Goal: Download file/media

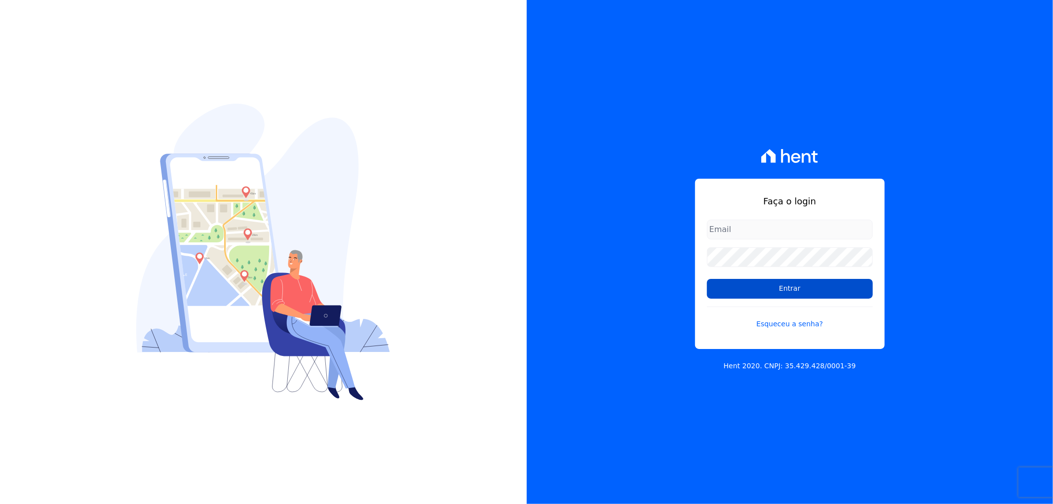
type input "[EMAIL_ADDRESS][DOMAIN_NAME]"
click at [793, 295] on input "Entrar" at bounding box center [790, 289] width 166 height 20
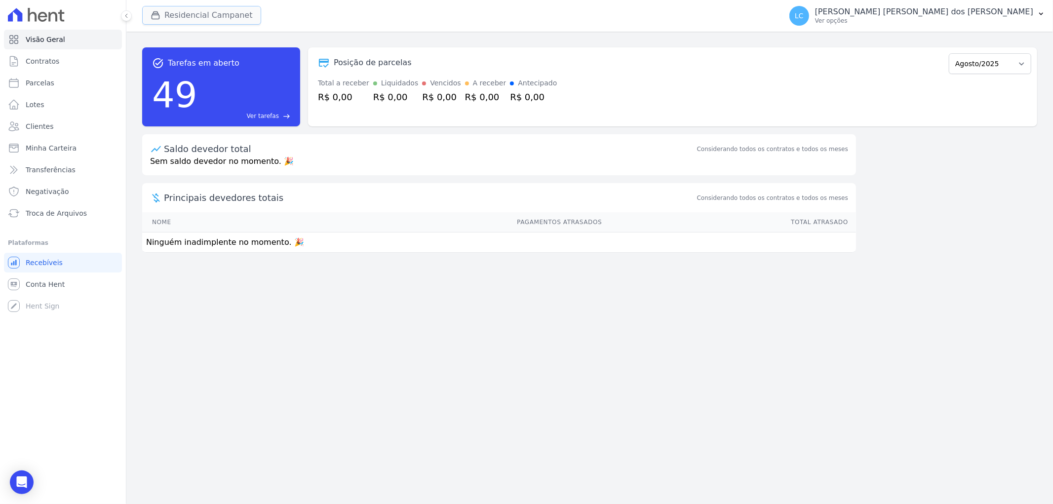
click at [231, 14] on button "Residencial Campanet" at bounding box center [201, 15] width 119 height 19
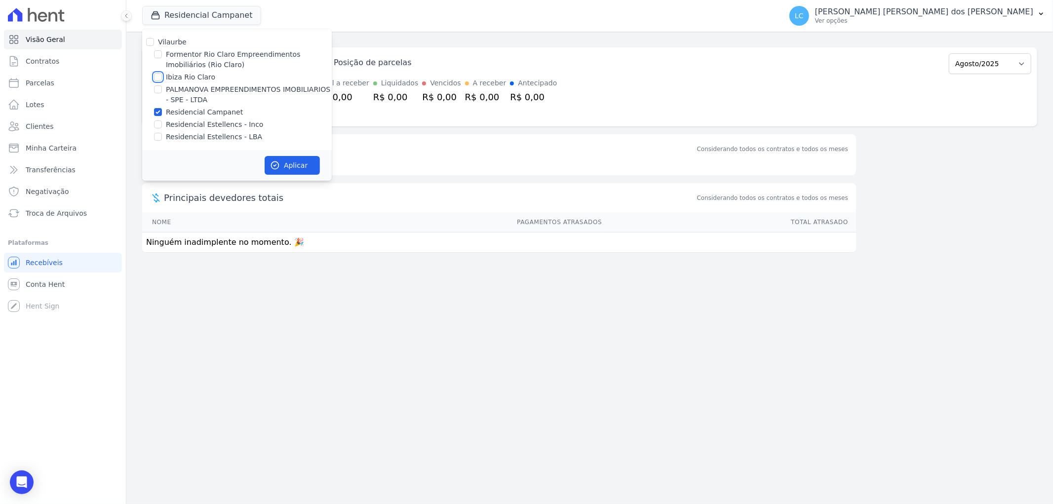
click at [156, 77] on input "Ibiza Rio Claro" at bounding box center [158, 77] width 8 height 8
checkbox input "true"
click at [158, 115] on input "Residencial Campanet" at bounding box center [158, 112] width 8 height 8
checkbox input "false"
click at [300, 166] on button "Aplicar" at bounding box center [292, 165] width 55 height 19
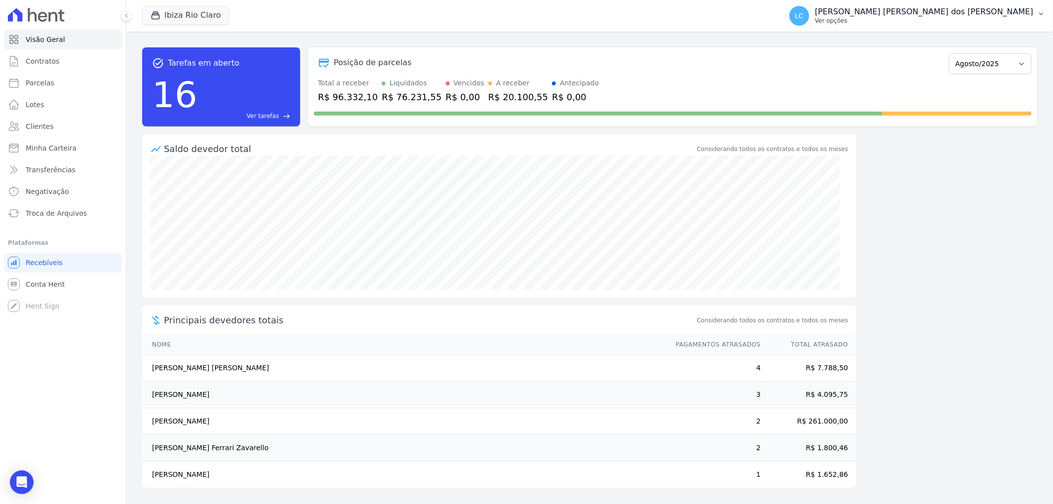
click at [804, 12] on span "LC" at bounding box center [799, 15] width 9 height 7
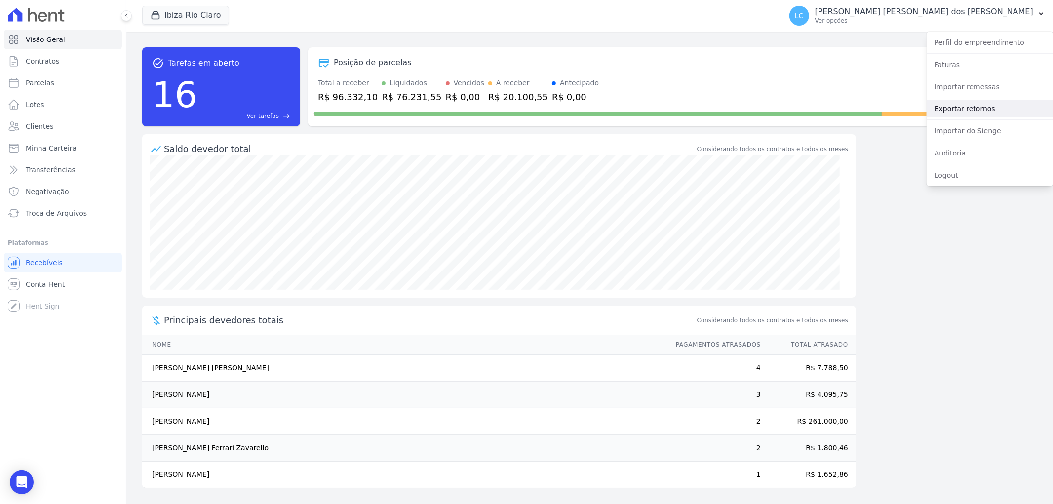
click at [960, 109] on link "Exportar retornos" at bounding box center [990, 109] width 126 height 18
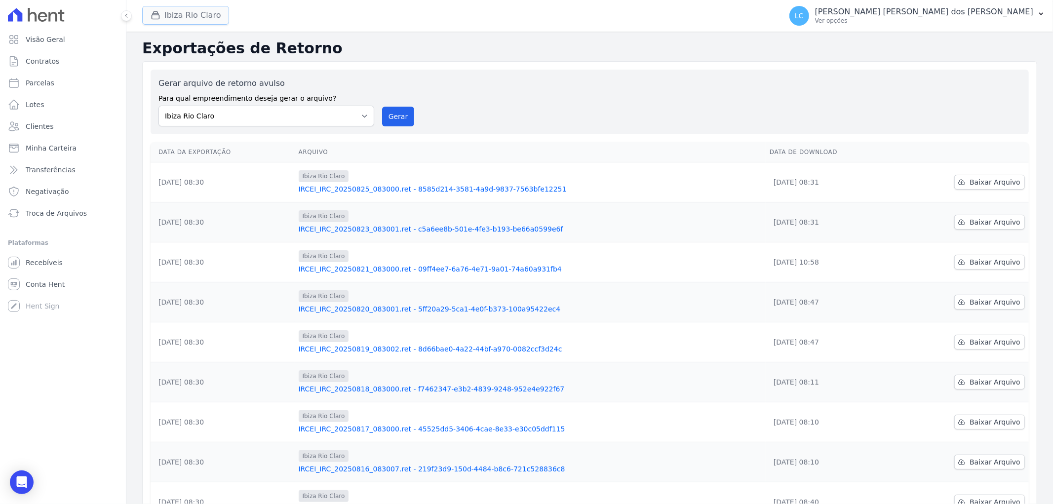
click at [179, 11] on button "Ibiza Rio Claro" at bounding box center [185, 15] width 87 height 19
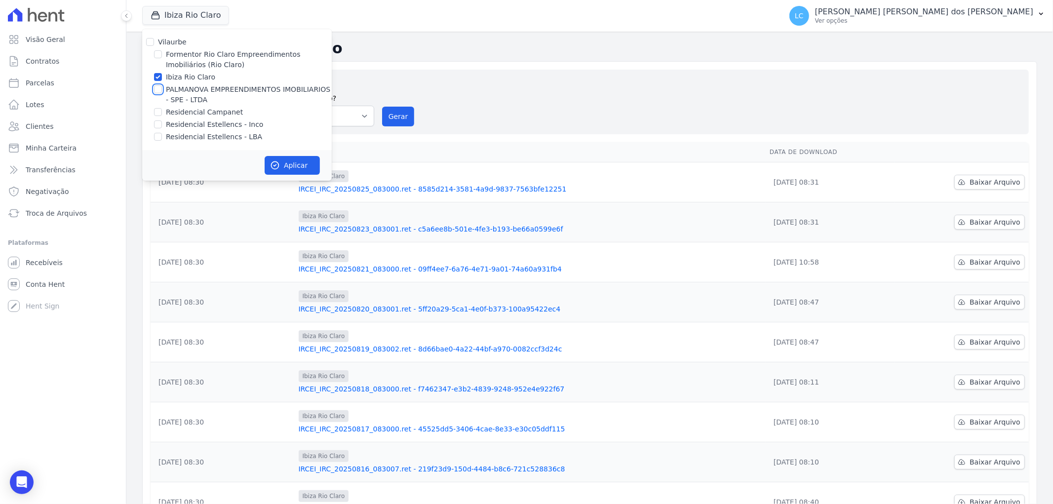
click at [156, 86] on input "PALMANOVA EMPREENDIMENTOS IMOBILIARIOS - SPE - LTDA" at bounding box center [158, 89] width 8 height 8
checkbox input "true"
click at [156, 77] on input "Ibiza Rio Claro" at bounding box center [158, 77] width 8 height 8
checkbox input "false"
click at [284, 164] on button "Aplicar" at bounding box center [292, 165] width 55 height 19
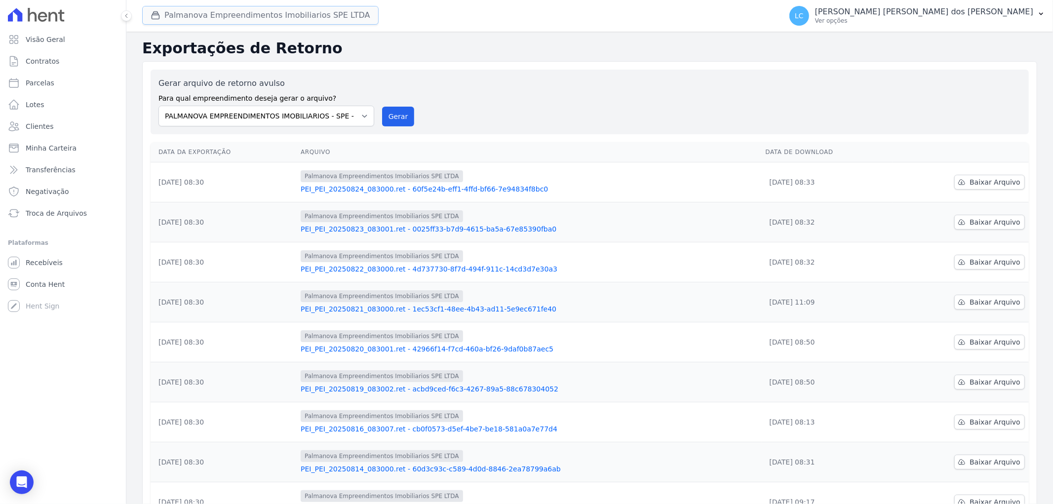
click at [176, 22] on button "Palmanova Empreendimentos Imobiliarios SPE LTDA" at bounding box center [260, 15] width 236 height 19
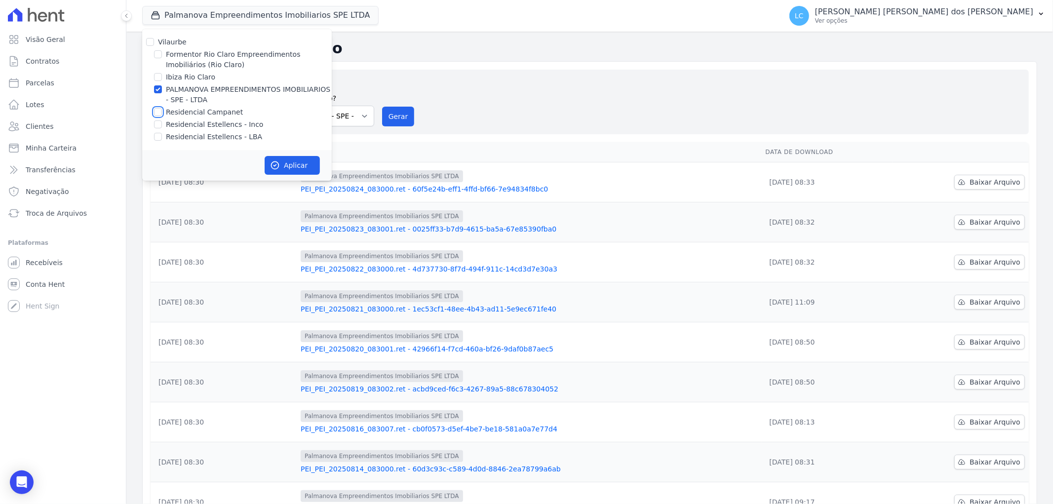
click at [156, 112] on input "Residencial Campanet" at bounding box center [158, 112] width 8 height 8
checkbox input "true"
drag, startPoint x: 156, startPoint y: 90, endPoint x: 198, endPoint y: 110, distance: 47.3
click at [156, 90] on input "PALMANOVA EMPREENDIMENTOS IMOBILIARIOS - SPE - LTDA" at bounding box center [158, 89] width 8 height 8
checkbox input "false"
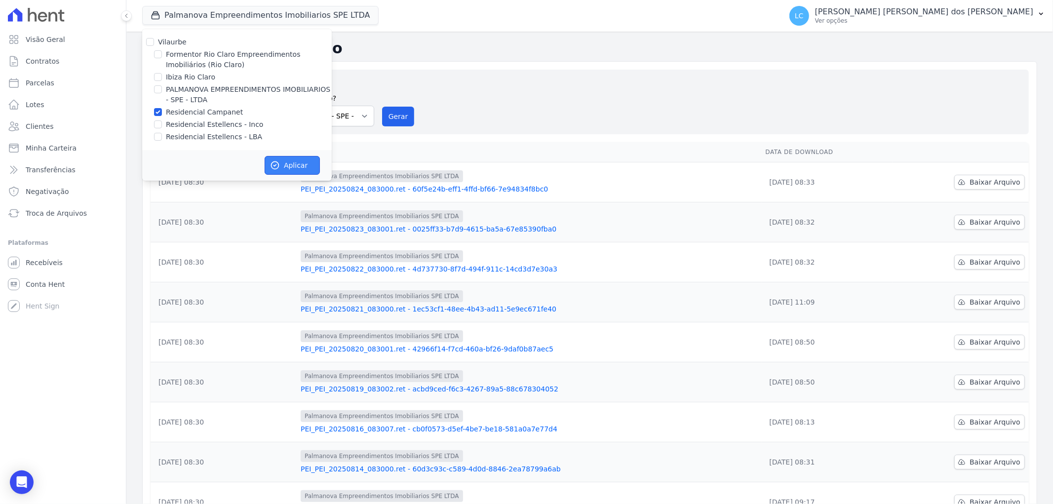
click at [291, 164] on button "Aplicar" at bounding box center [292, 165] width 55 height 19
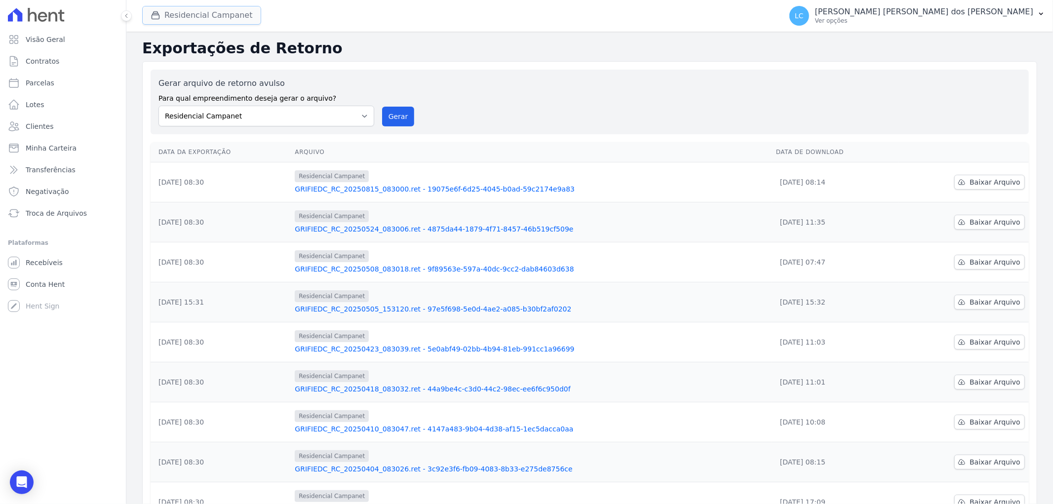
click at [199, 17] on button "Residencial Campanet" at bounding box center [201, 15] width 119 height 19
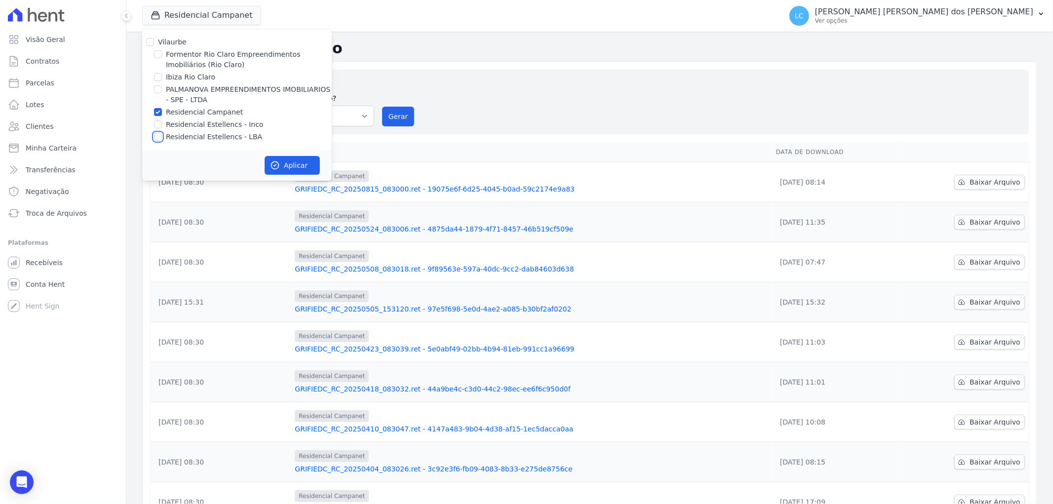
click at [159, 136] on input "Residencial Estellencs - LBA" at bounding box center [158, 137] width 8 height 8
checkbox input "true"
click at [157, 110] on input "Residencial Campanet" at bounding box center [158, 112] width 8 height 8
checkbox input "false"
click at [274, 163] on icon "button" at bounding box center [275, 165] width 10 height 10
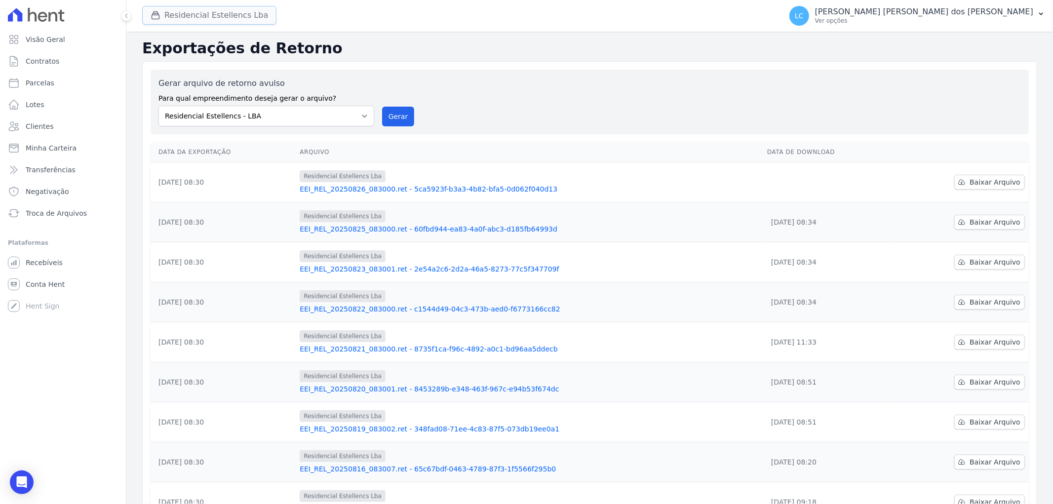
click at [210, 11] on button "Residencial Estellencs Lba" at bounding box center [209, 15] width 134 height 19
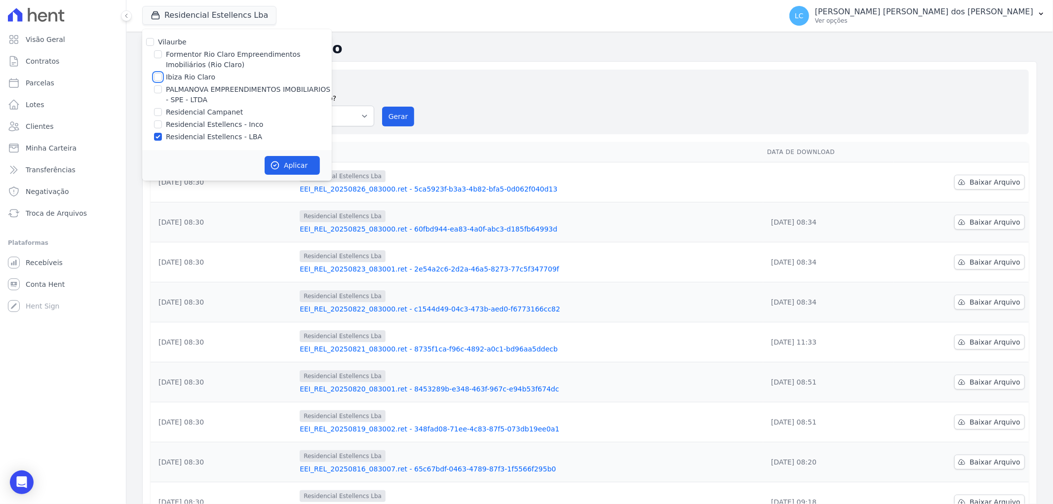
click at [159, 77] on input "Ibiza Rio Claro" at bounding box center [158, 77] width 8 height 8
checkbox input "true"
drag, startPoint x: 158, startPoint y: 132, endPoint x: 199, endPoint y: 136, distance: 41.6
click at [163, 132] on div "Residencial Estellencs - LBA" at bounding box center [237, 137] width 190 height 10
drag, startPoint x: 159, startPoint y: 136, endPoint x: 195, endPoint y: 139, distance: 36.1
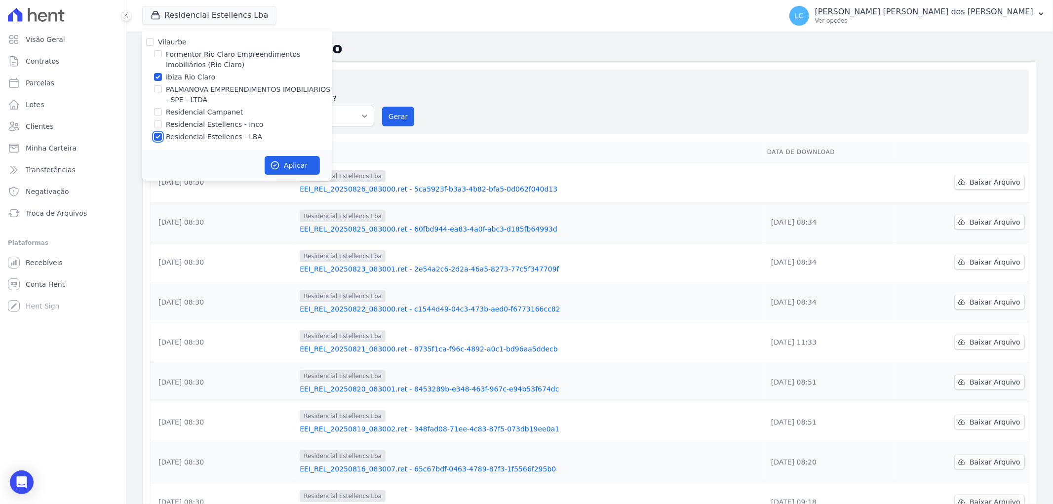
click at [164, 134] on div "Residencial Estellencs - LBA" at bounding box center [237, 137] width 190 height 10
drag, startPoint x: 158, startPoint y: 137, endPoint x: 177, endPoint y: 136, distance: 18.3
click at [159, 136] on input "Residencial Estellencs - LBA" at bounding box center [158, 137] width 8 height 8
checkbox input "false"
click at [289, 168] on button "Aplicar" at bounding box center [292, 165] width 55 height 19
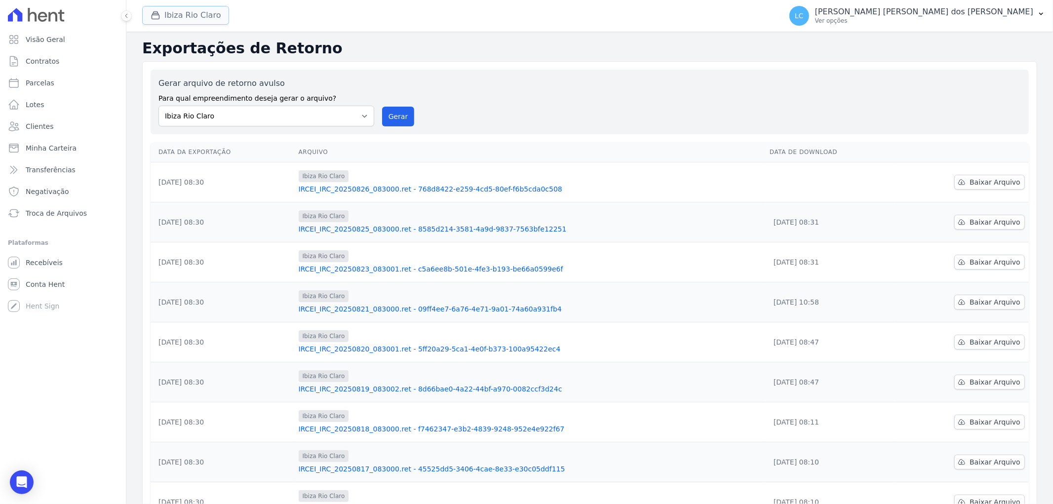
click at [180, 17] on button "Ibiza Rio Claro" at bounding box center [185, 15] width 87 height 19
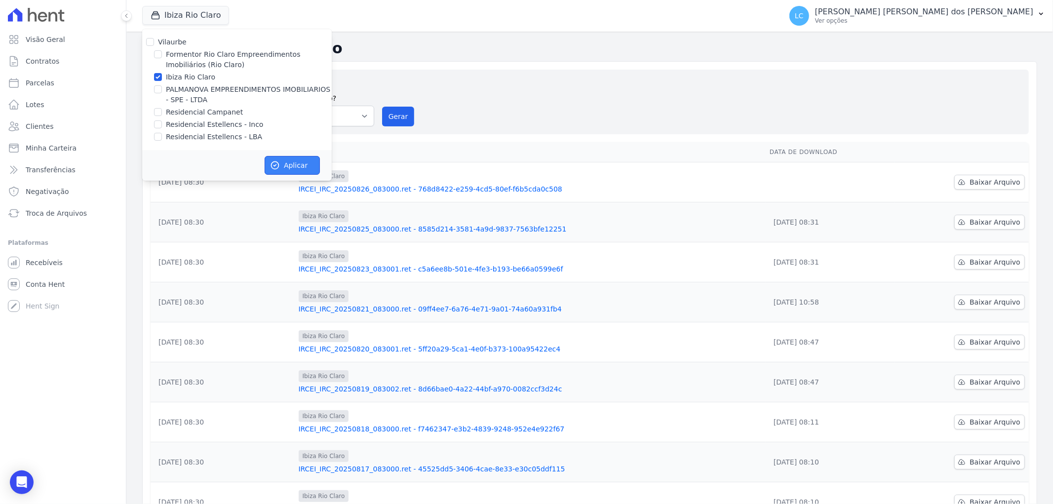
click at [298, 158] on button "Aplicar" at bounding box center [292, 165] width 55 height 19
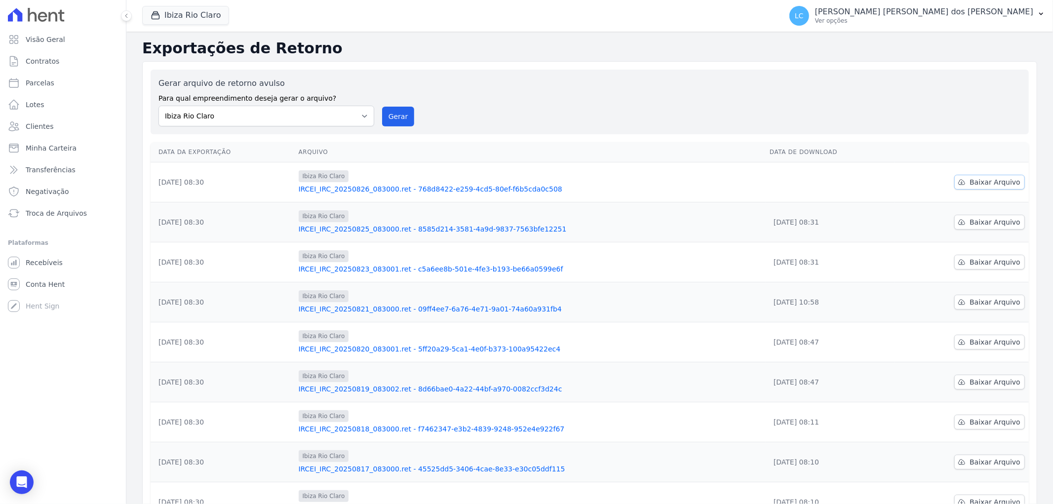
click at [981, 185] on span "Baixar Arquivo" at bounding box center [995, 182] width 51 height 10
click at [193, 22] on button "Ibiza Rio Claro" at bounding box center [185, 15] width 87 height 19
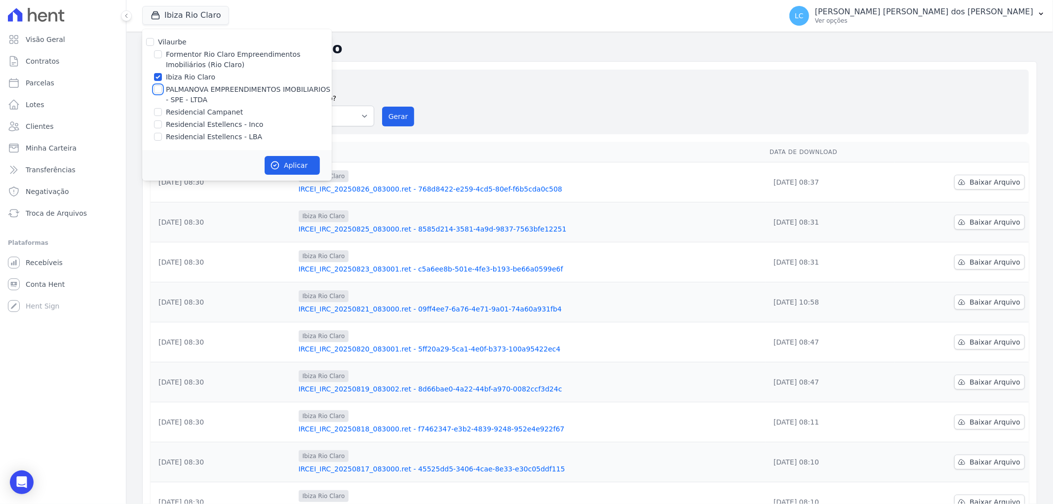
click at [158, 89] on input "PALMANOVA EMPREENDIMENTOS IMOBILIARIOS - SPE - LTDA" at bounding box center [158, 89] width 8 height 8
checkbox input "true"
click at [159, 78] on input "Ibiza Rio Claro" at bounding box center [158, 77] width 8 height 8
checkbox input "false"
click at [278, 158] on button "Aplicar" at bounding box center [292, 165] width 55 height 19
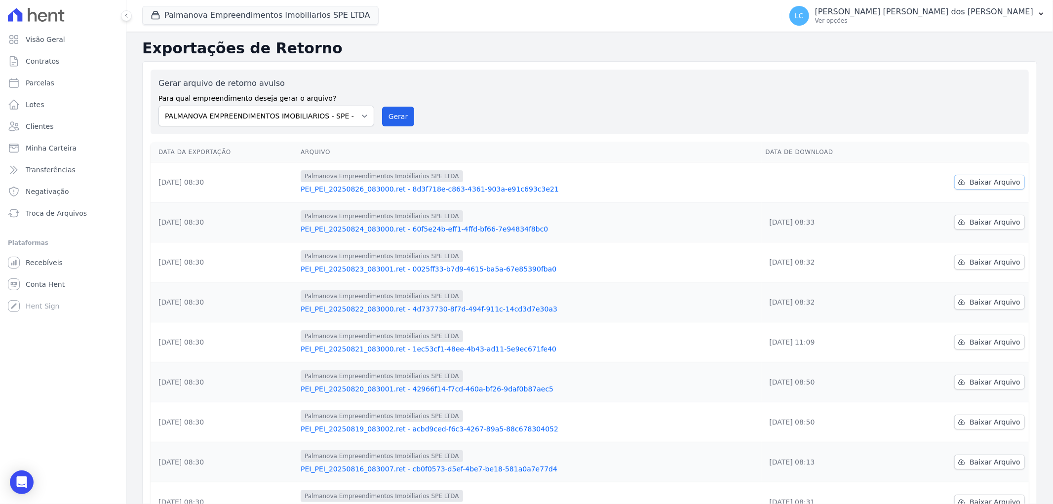
click at [980, 181] on span "Baixar Arquivo" at bounding box center [995, 182] width 51 height 10
click at [210, 18] on button "Palmanova Empreendimentos Imobiliarios SPE LTDA" at bounding box center [260, 15] width 236 height 19
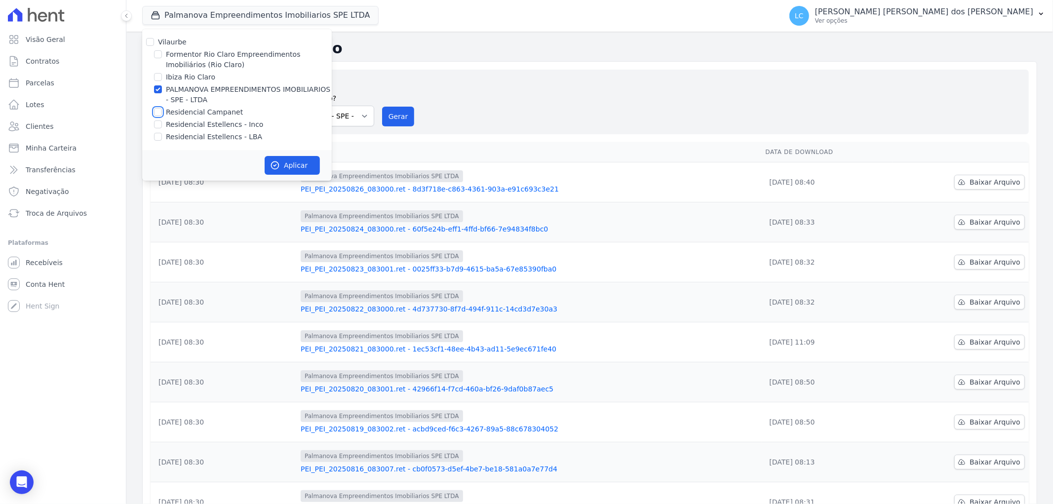
click at [158, 111] on input "Residencial Campanet" at bounding box center [158, 112] width 8 height 8
checkbox input "true"
drag, startPoint x: 159, startPoint y: 90, endPoint x: 183, endPoint y: 116, distance: 34.6
click at [159, 90] on input "PALMANOVA EMPREENDIMENTOS IMOBILIARIOS - SPE - LTDA" at bounding box center [158, 89] width 8 height 8
checkbox input "false"
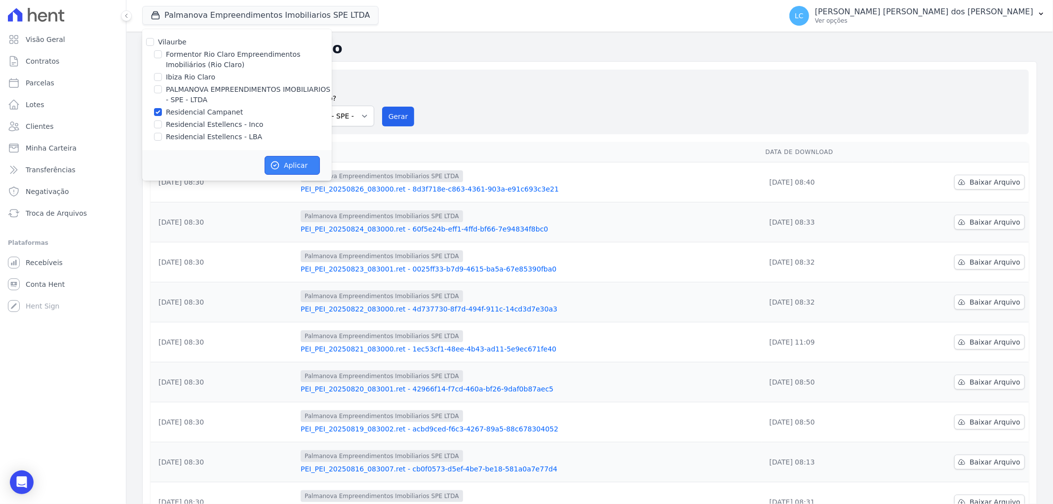
click at [282, 161] on button "Aplicar" at bounding box center [292, 165] width 55 height 19
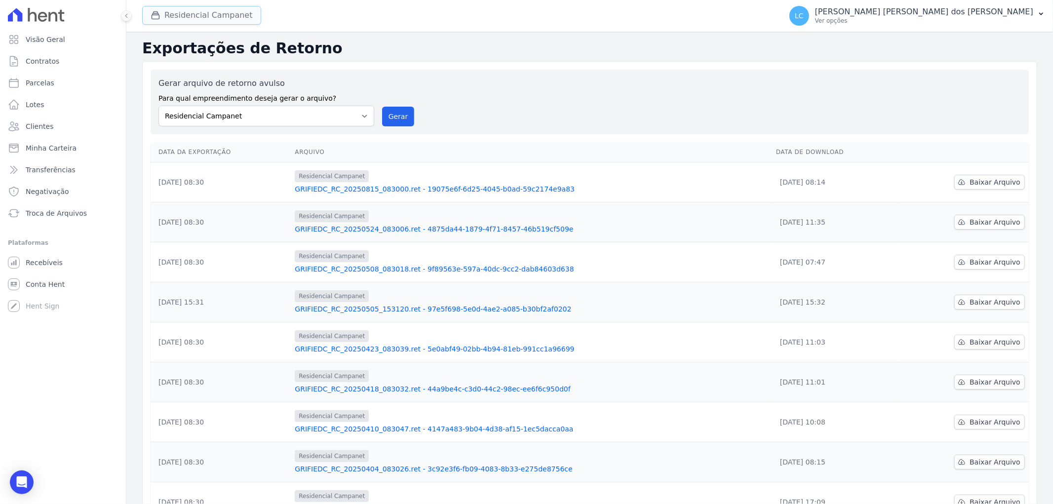
click at [194, 20] on button "Residencial Campanet" at bounding box center [201, 15] width 119 height 19
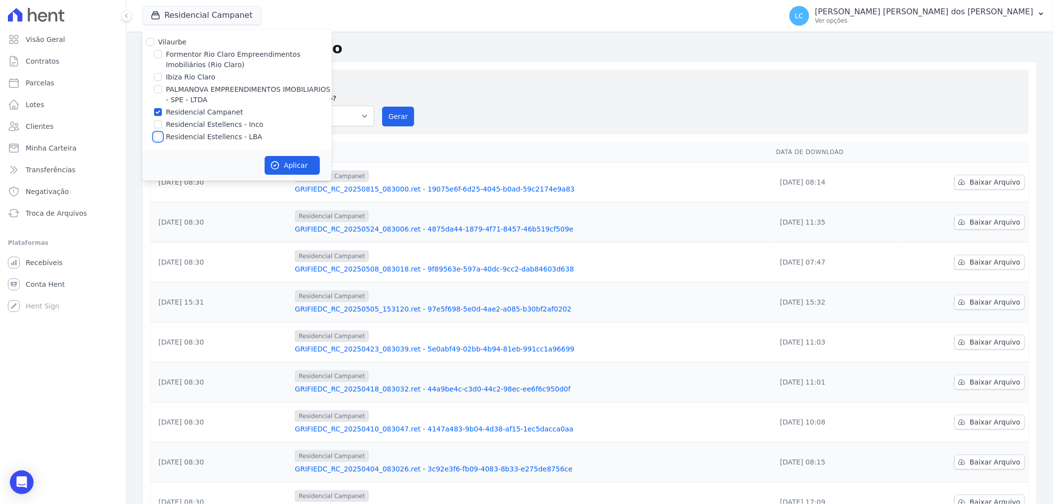
click at [156, 136] on input "Residencial Estellencs - LBA" at bounding box center [158, 137] width 8 height 8
checkbox input "true"
click at [159, 110] on input "Residencial Campanet" at bounding box center [158, 112] width 8 height 8
checkbox input "false"
click at [281, 165] on button "Aplicar" at bounding box center [292, 165] width 55 height 19
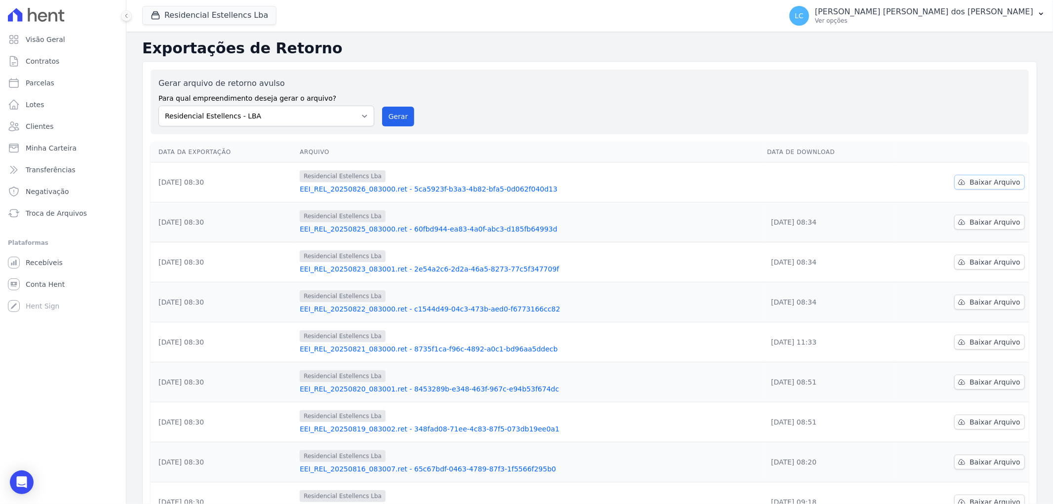
click at [972, 180] on span "Baixar Arquivo" at bounding box center [995, 182] width 51 height 10
click at [747, 91] on div "Gerar arquivo de retorno avulso Para qual empreendimento deseja gerar o arquivo…" at bounding box center [589, 102] width 862 height 49
click at [168, 15] on button "Residencial Estellencs Lba" at bounding box center [209, 15] width 134 height 19
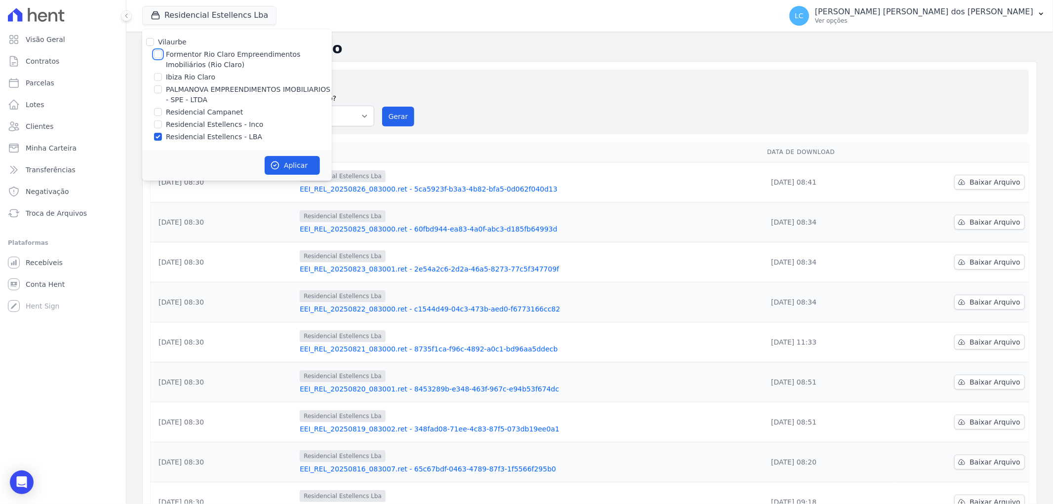
click at [156, 52] on input "Formentor Rio Claro Empreendimentos Imobiliários (Rio Claro)" at bounding box center [158, 54] width 8 height 8
checkbox input "true"
drag, startPoint x: 160, startPoint y: 136, endPoint x: 240, endPoint y: 161, distance: 83.4
click at [162, 136] on div "Residencial Estellencs - LBA" at bounding box center [237, 137] width 190 height 10
drag, startPoint x: 156, startPoint y: 135, endPoint x: 258, endPoint y: 149, distance: 102.6
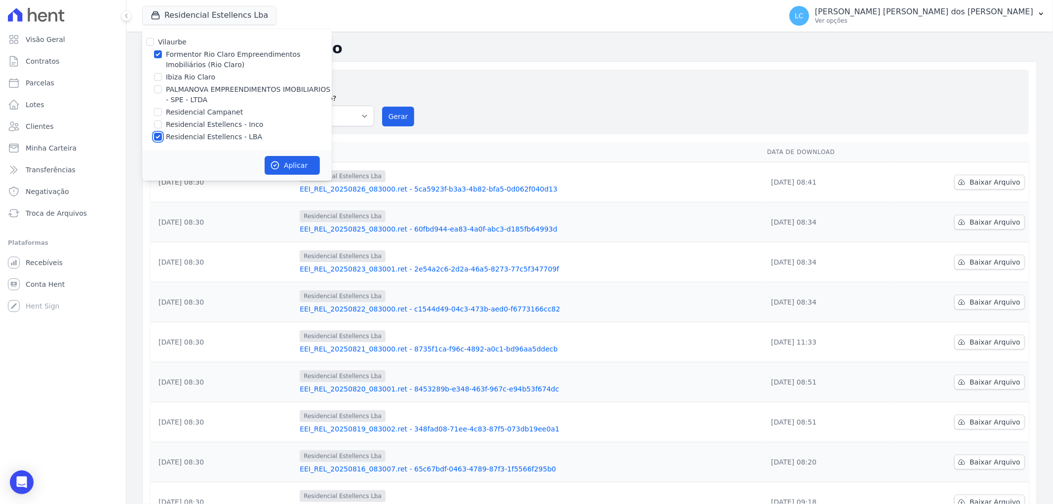
click at [158, 135] on input "Residencial Estellencs - LBA" at bounding box center [158, 137] width 8 height 8
checkbox input "false"
click at [296, 160] on button "Aplicar" at bounding box center [292, 165] width 55 height 19
